Goal: Task Accomplishment & Management: Complete application form

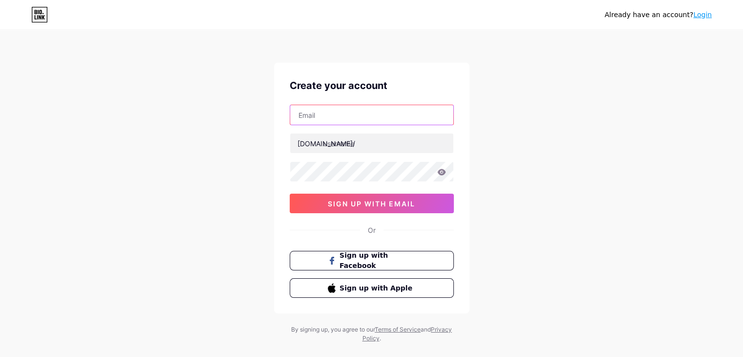
click at [371, 110] on input "text" at bounding box center [371, 115] width 163 height 20
type input "[EMAIL_ADDRESS][DOMAIN_NAME]"
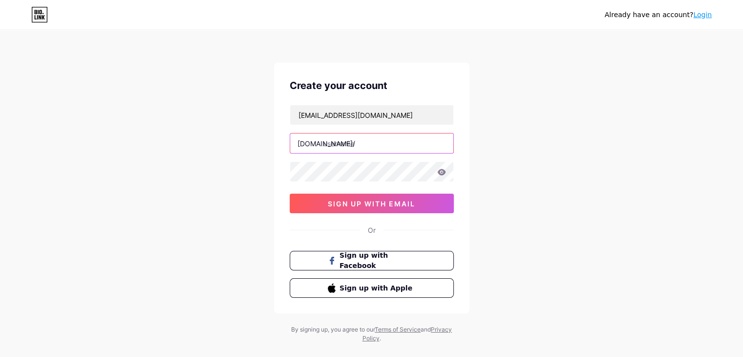
click at [353, 143] on input "text" at bounding box center [371, 143] width 163 height 20
type input "arpitavottacharjee"
click at [332, 181] on div "[EMAIL_ADDRESS][DOMAIN_NAME] [DOMAIN_NAME]/ arpitavottacharjee 0cAFcWeA6fzoHS0k…" at bounding box center [372, 159] width 164 height 108
click at [441, 173] on icon at bounding box center [441, 172] width 8 height 6
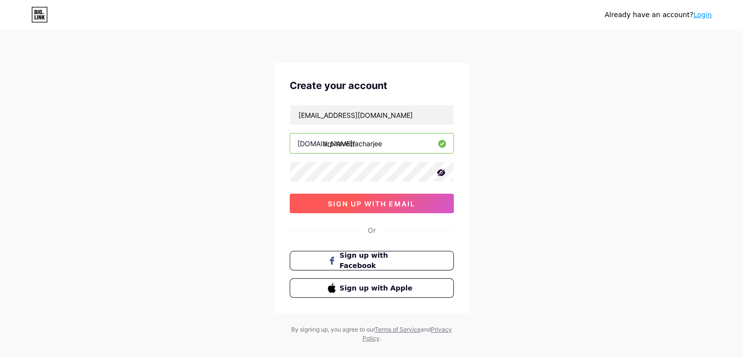
click at [420, 206] on button "sign up with email" at bounding box center [372, 203] width 164 height 20
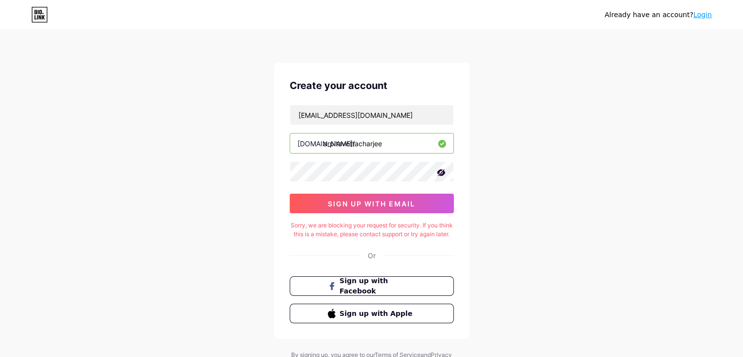
click at [412, 236] on div "Sorry, we are blocking your request for security. If you think this is a mistak…" at bounding box center [372, 230] width 164 height 18
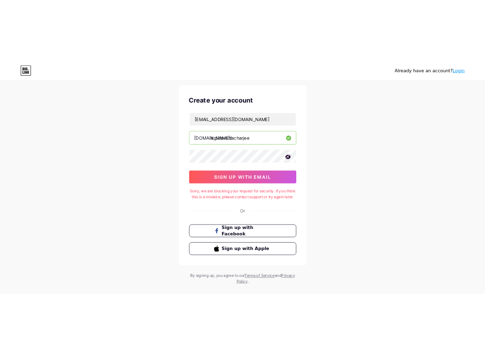
scroll to position [51, 0]
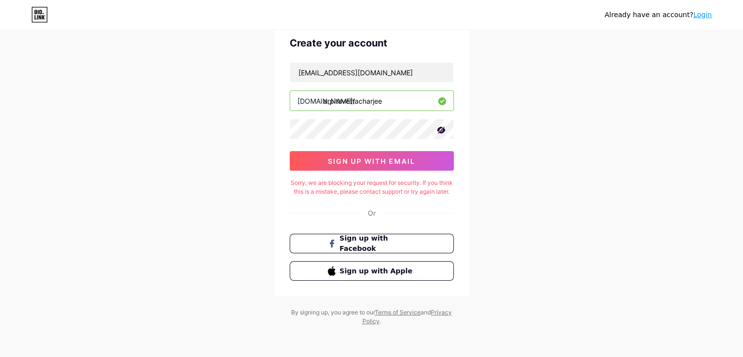
click at [419, 311] on link "Terms of Service" at bounding box center [398, 311] width 46 height 7
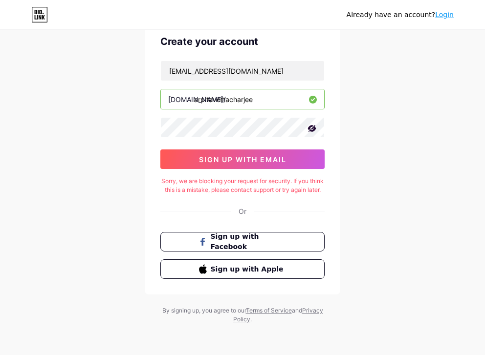
click at [43, 13] on icon at bounding box center [39, 15] width 17 height 16
